Goal: Communication & Community: Participate in discussion

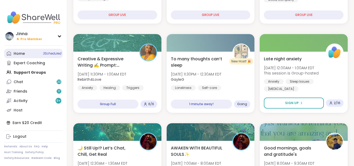
click at [21, 52] on div "Home 3 Scheduled" at bounding box center [19, 53] width 11 height 5
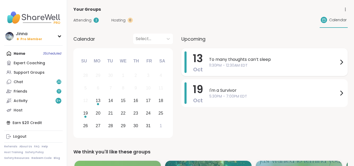
click at [239, 60] on span "To many thoughts can’t sleep" at bounding box center [273, 59] width 129 height 6
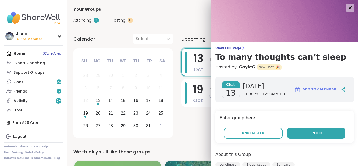
click at [310, 131] on span "Enter" at bounding box center [316, 133] width 12 height 5
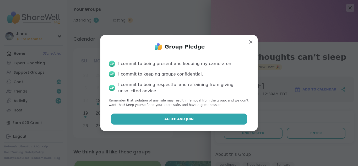
click at [178, 116] on button "Agree and Join" at bounding box center [179, 118] width 136 height 11
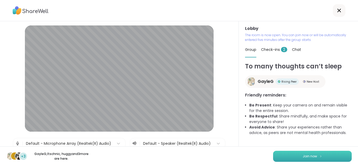
click at [306, 155] on span "Join now" at bounding box center [309, 156] width 14 height 5
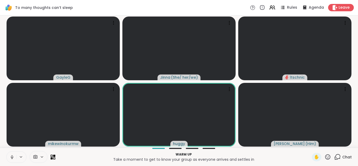
click at [10, 153] on button at bounding box center [12, 156] width 10 height 11
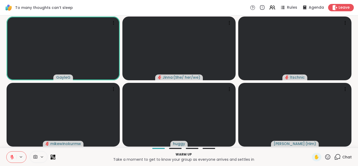
click at [10, 153] on button at bounding box center [12, 156] width 10 height 11
click at [10, 153] on button at bounding box center [11, 156] width 11 height 11
click at [10, 153] on button at bounding box center [12, 156] width 10 height 11
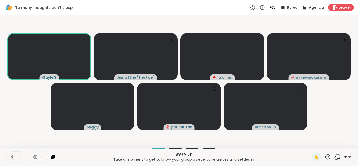
click at [10, 153] on button at bounding box center [12, 156] width 10 height 11
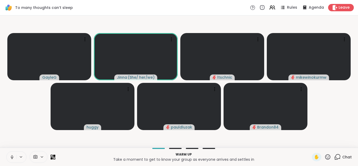
click at [10, 153] on button at bounding box center [12, 156] width 10 height 11
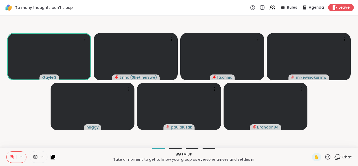
click at [10, 153] on button at bounding box center [12, 156] width 10 height 11
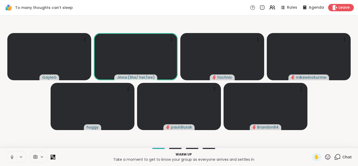
click at [10, 153] on button at bounding box center [12, 156] width 10 height 11
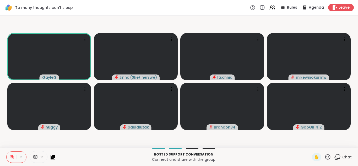
click at [11, 155] on icon at bounding box center [12, 157] width 5 height 5
click at [11, 154] on button at bounding box center [12, 156] width 10 height 11
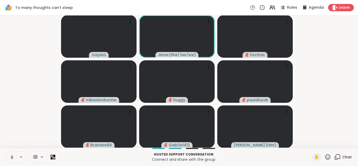
click at [11, 154] on button at bounding box center [12, 156] width 10 height 11
